Goal: Navigation & Orientation: Find specific page/section

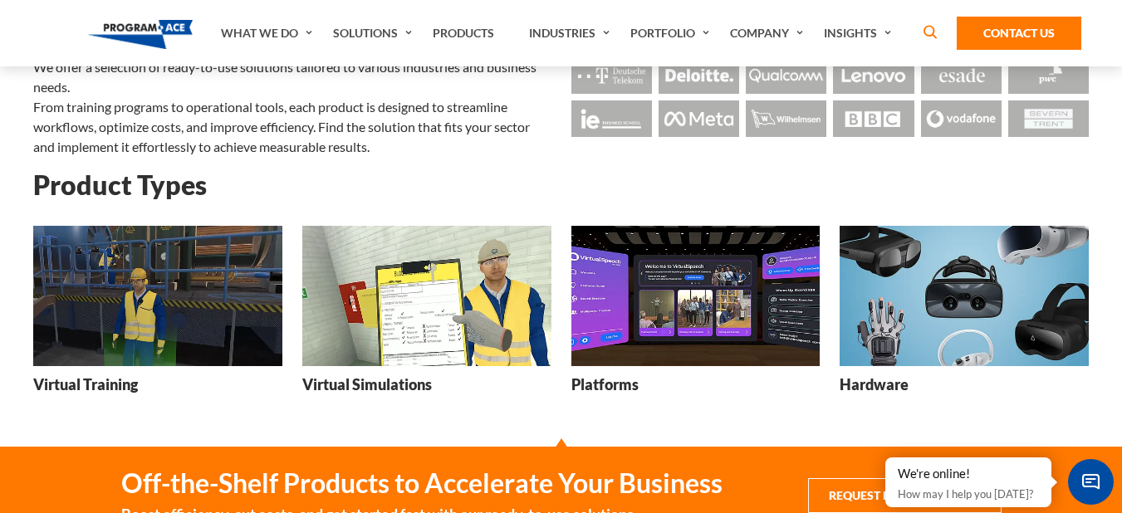
scroll to position [166, 0]
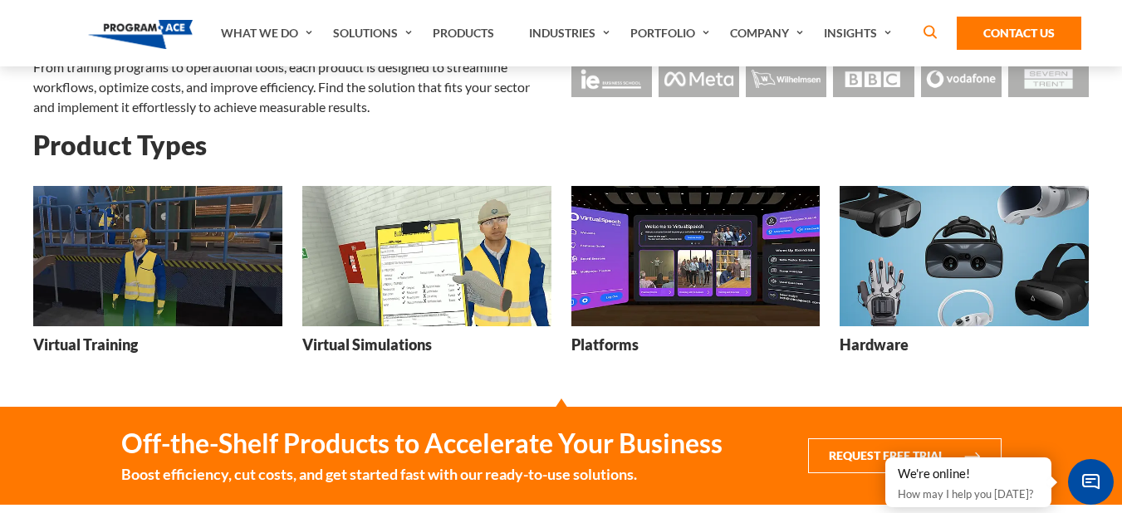
click at [188, 270] on img at bounding box center [157, 256] width 249 height 140
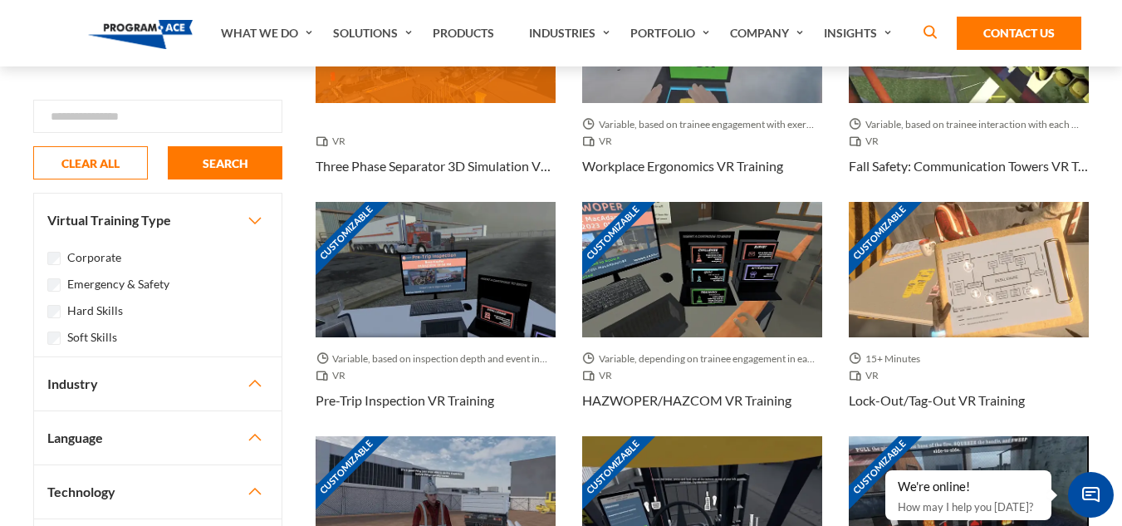
scroll to position [914, 0]
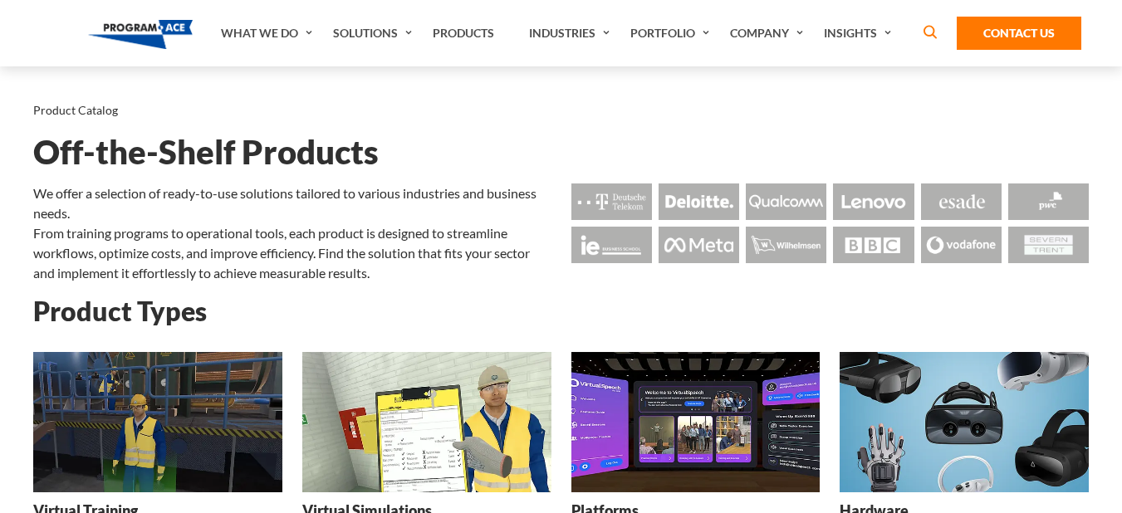
scroll to position [166, 0]
